Goal: Information Seeking & Learning: Compare options

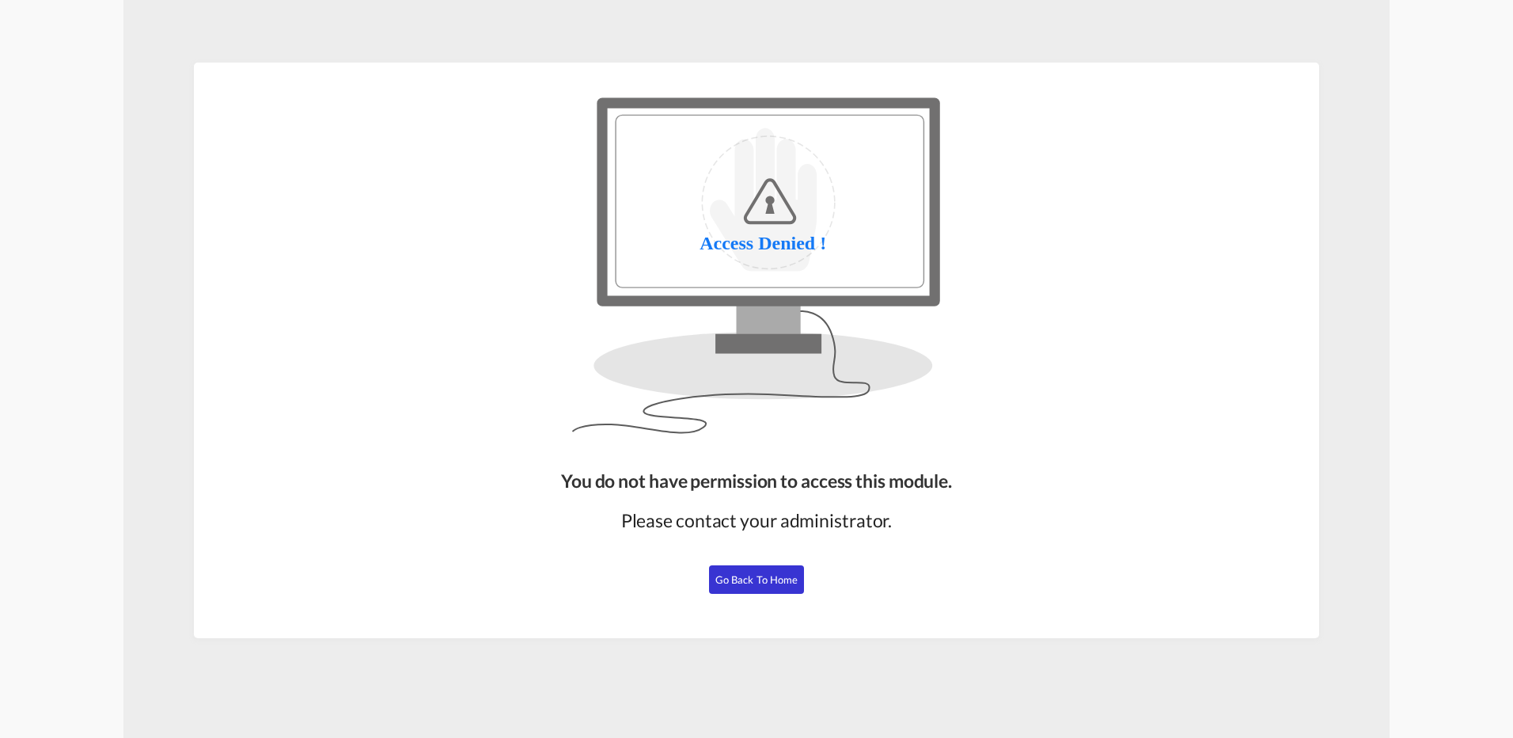
click at [757, 575] on span "Go Back to Home" at bounding box center [756, 579] width 83 height 13
